Goal: Task Accomplishment & Management: Manage account settings

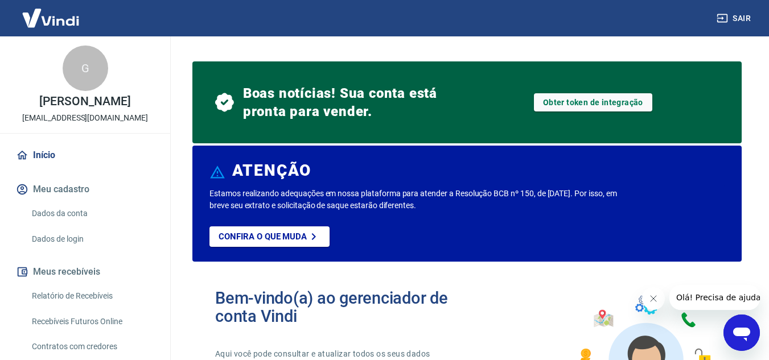
click at [62, 199] on button "Meu cadastro" at bounding box center [85, 189] width 143 height 25
click at [68, 223] on link "Dados da conta" at bounding box center [91, 213] width 129 height 23
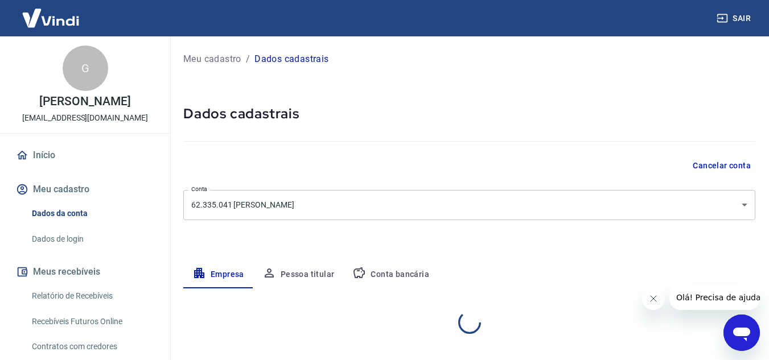
select select "MG"
select select "business"
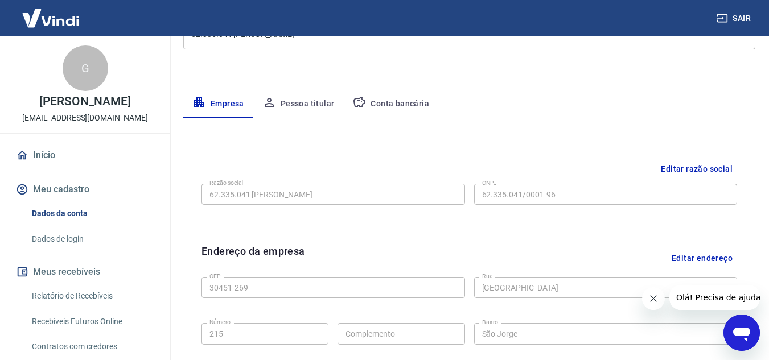
click at [317, 105] on button "Pessoa titular" at bounding box center [298, 104] width 91 height 27
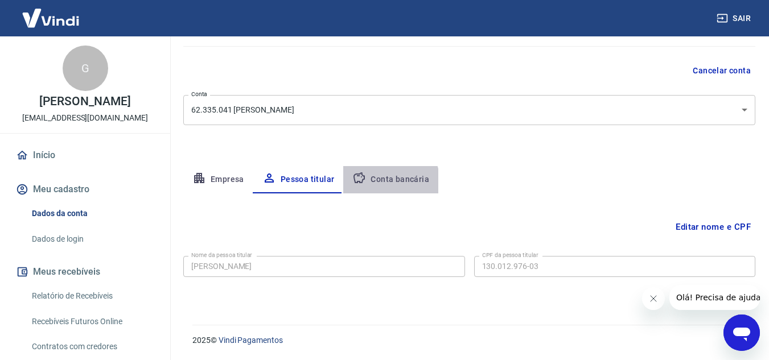
click at [364, 190] on button "Conta bancária" at bounding box center [390, 179] width 95 height 27
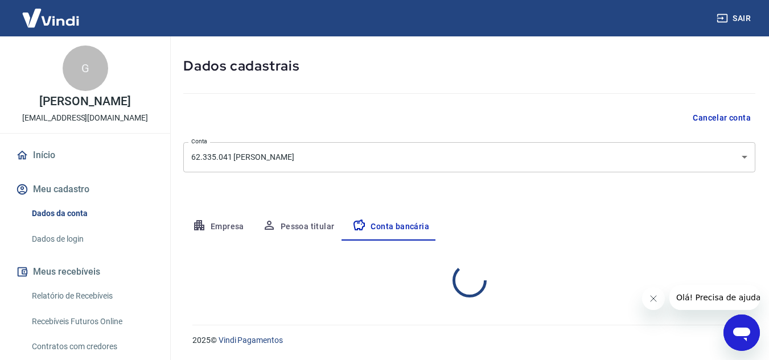
select select "1"
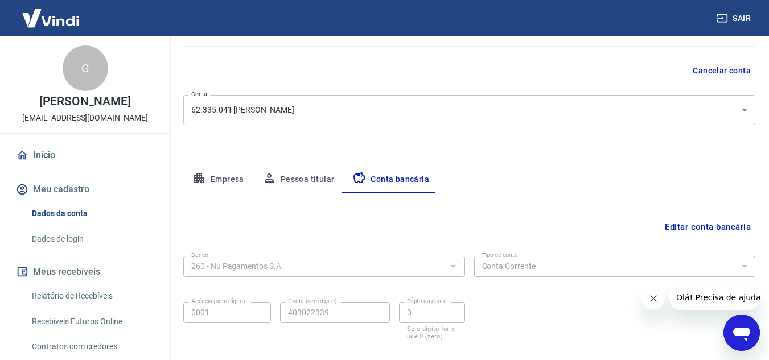
scroll to position [59, 0]
